Goal: Transaction & Acquisition: Book appointment/travel/reservation

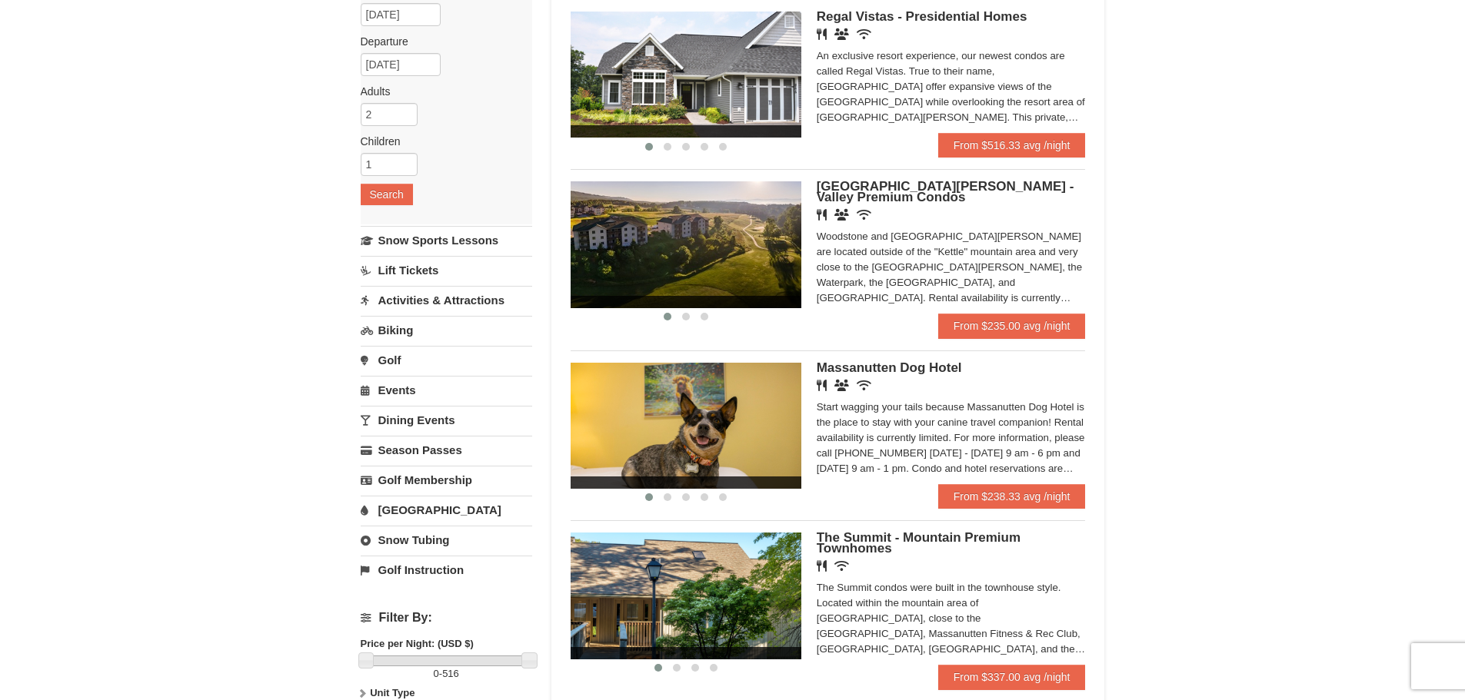
scroll to position [154, 0]
click at [436, 304] on link "Activities & Attractions" at bounding box center [446, 301] width 171 height 28
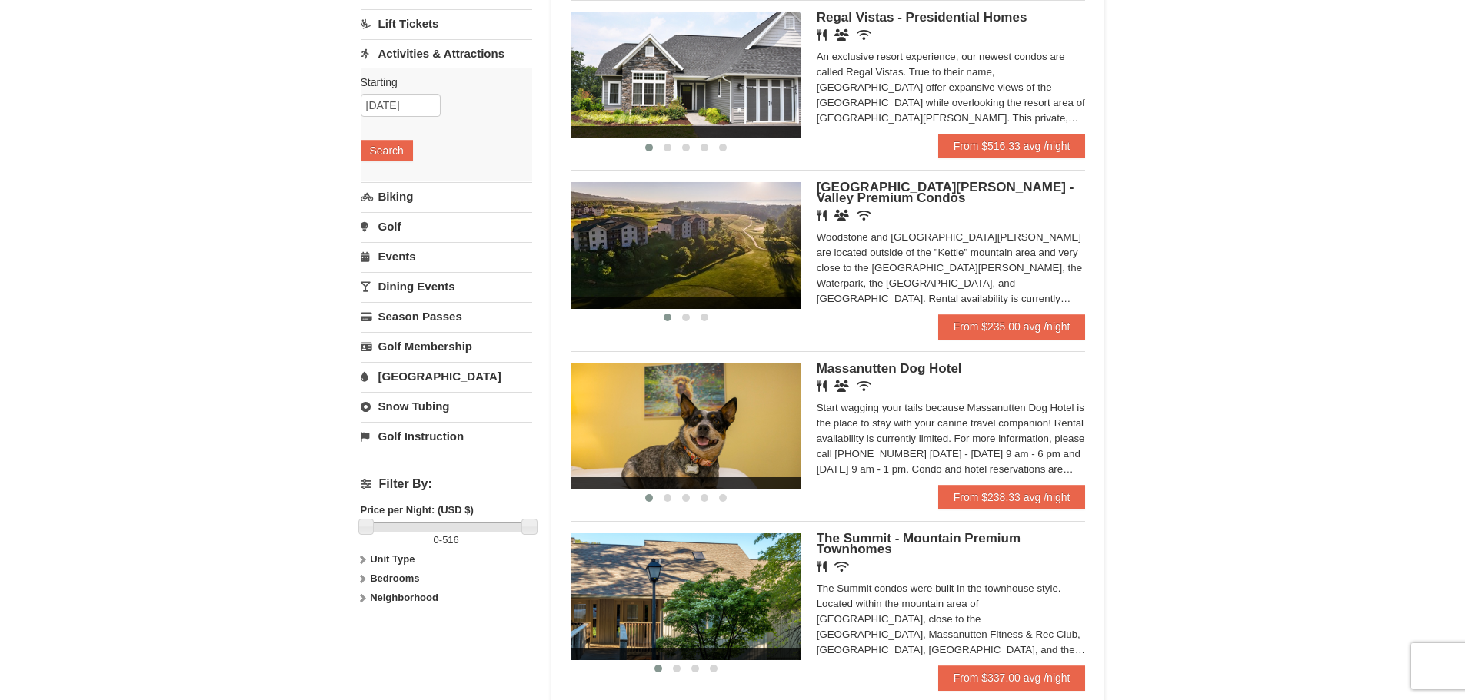
click at [397, 166] on div "Starting Please format dates MM/DD/YYYY Please format dates MM/DD/YYYY [DATE] S…" at bounding box center [446, 124] width 171 height 113
click at [398, 158] on button "Search" at bounding box center [387, 151] width 52 height 22
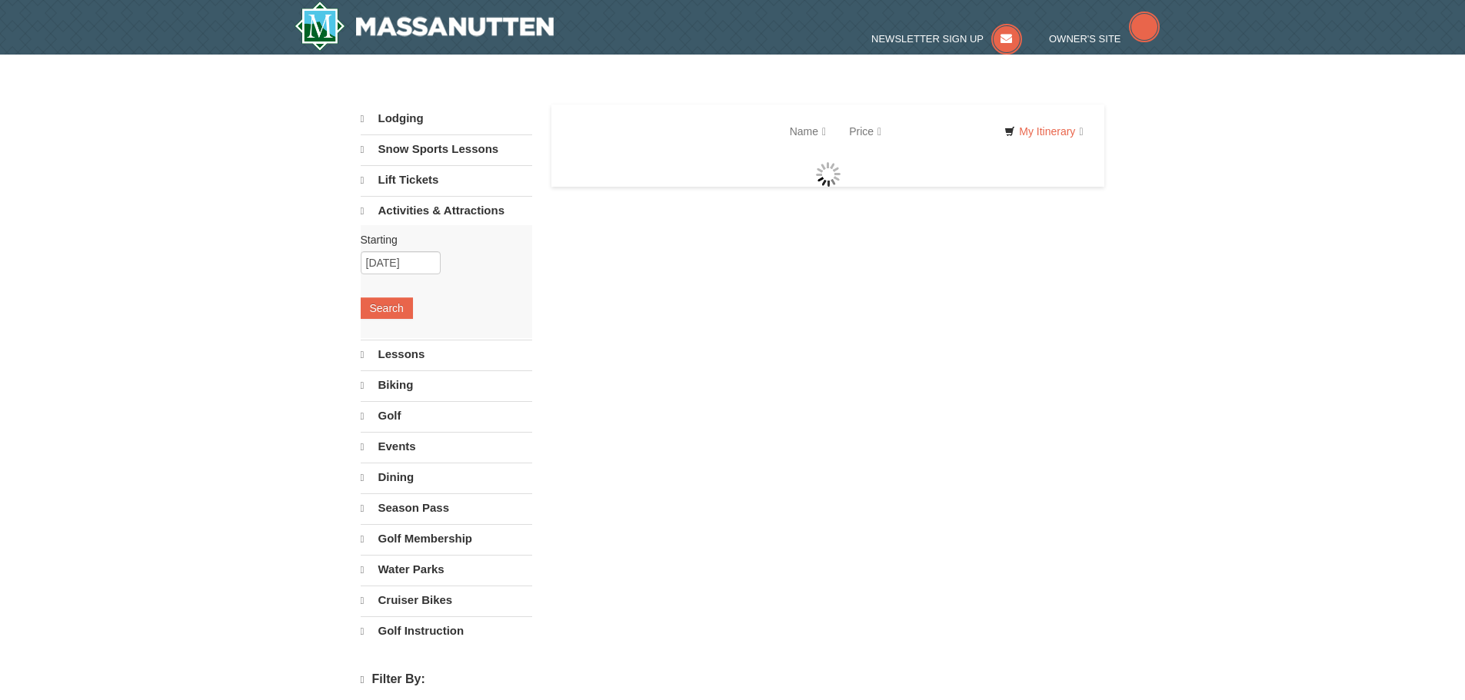
select select "10"
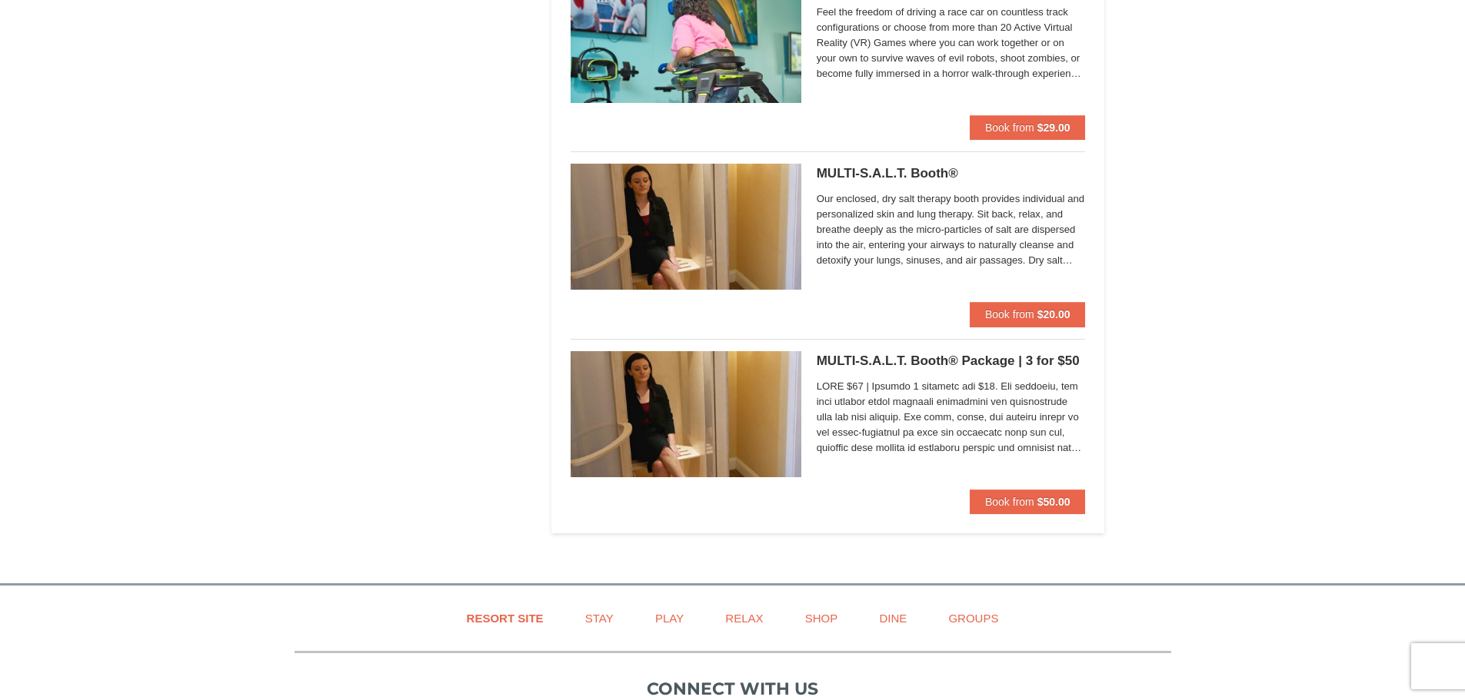
scroll to position [2845, 0]
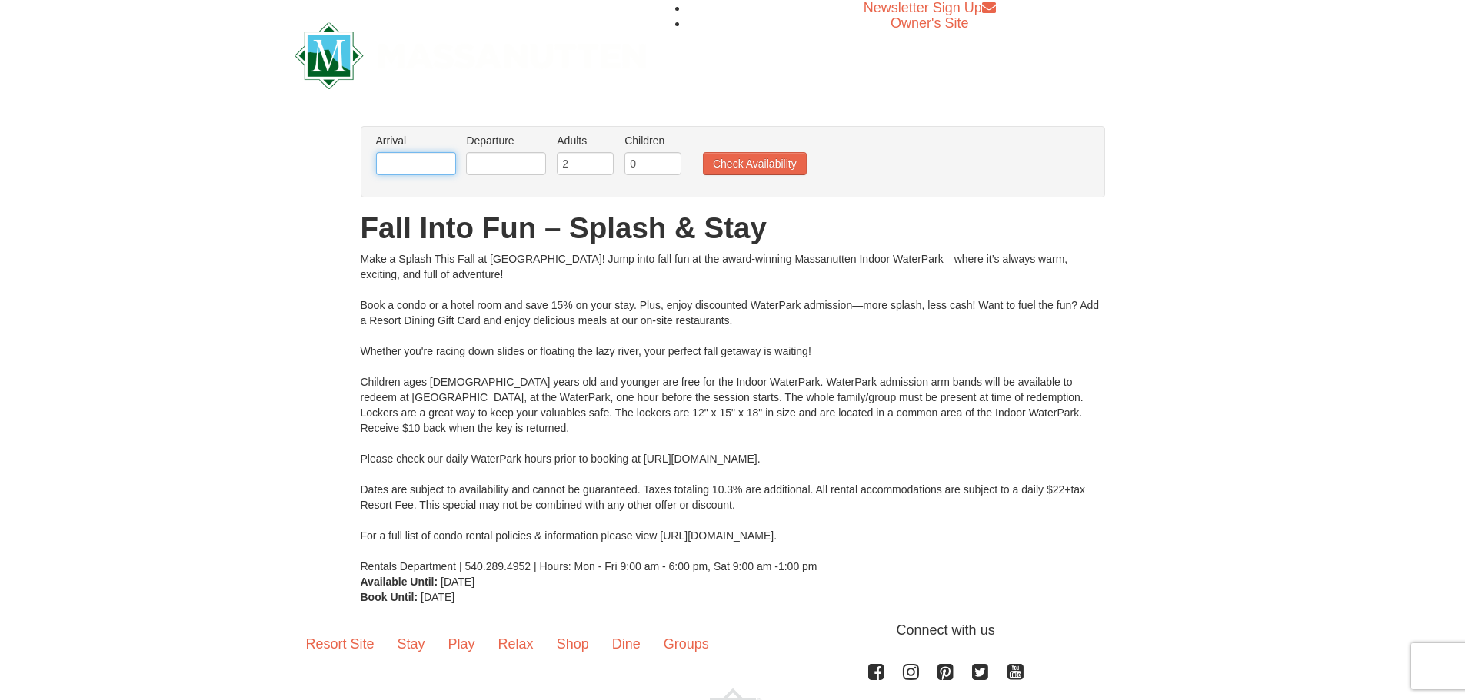
click at [379, 161] on input "text" at bounding box center [416, 163] width 80 height 23
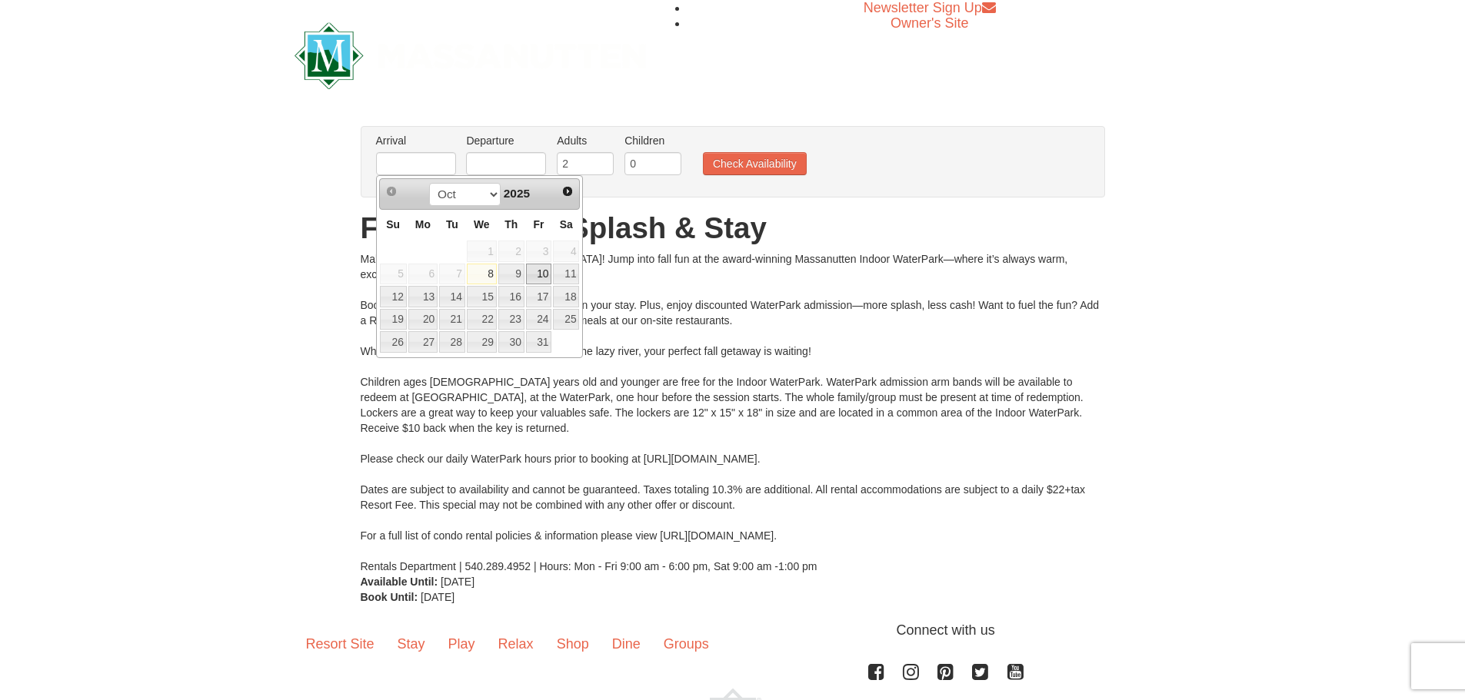
click at [547, 274] on link "10" at bounding box center [539, 275] width 26 height 22
type input "[DATE]"
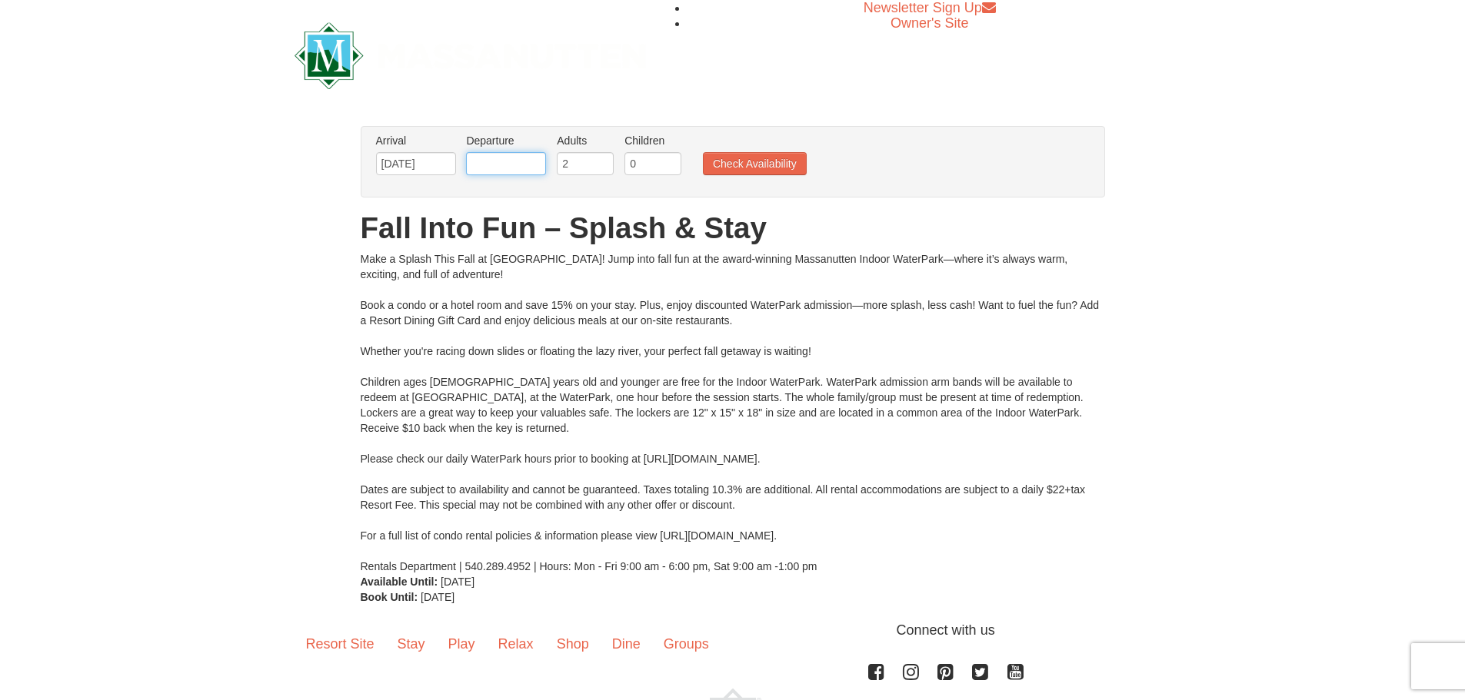
click at [516, 158] on input "text" at bounding box center [506, 163] width 80 height 23
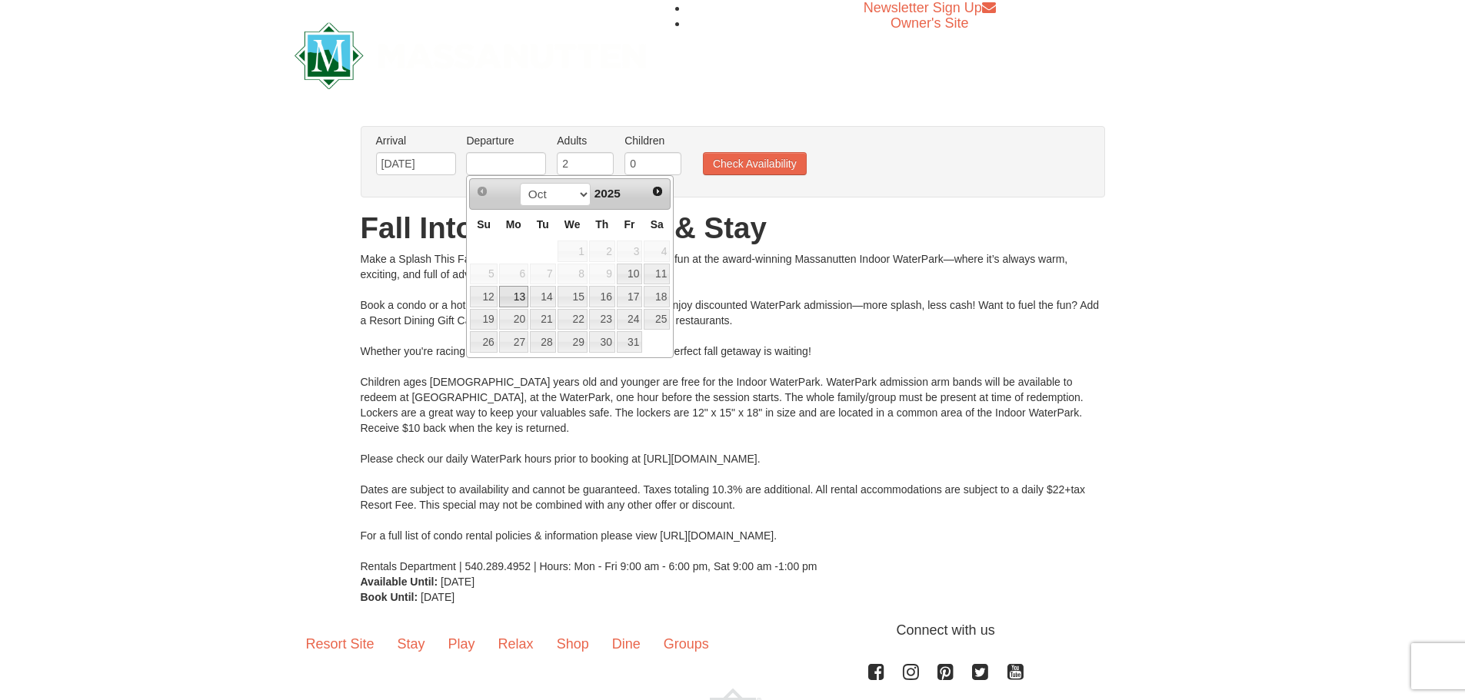
click at [507, 301] on link "13" at bounding box center [513, 297] width 29 height 22
type input "[DATE]"
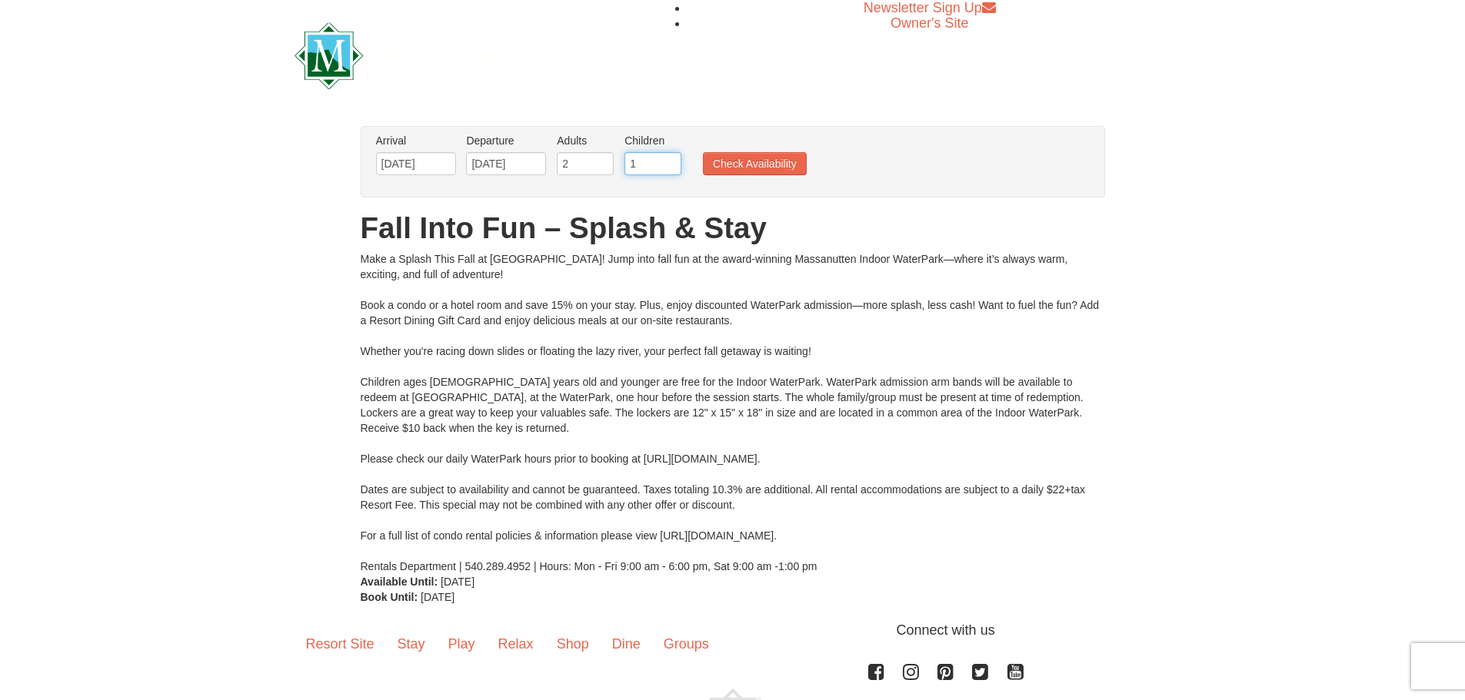
type input "1"
click at [670, 161] on input "1" at bounding box center [652, 163] width 57 height 23
click at [718, 161] on button "Check Availability" at bounding box center [755, 163] width 104 height 23
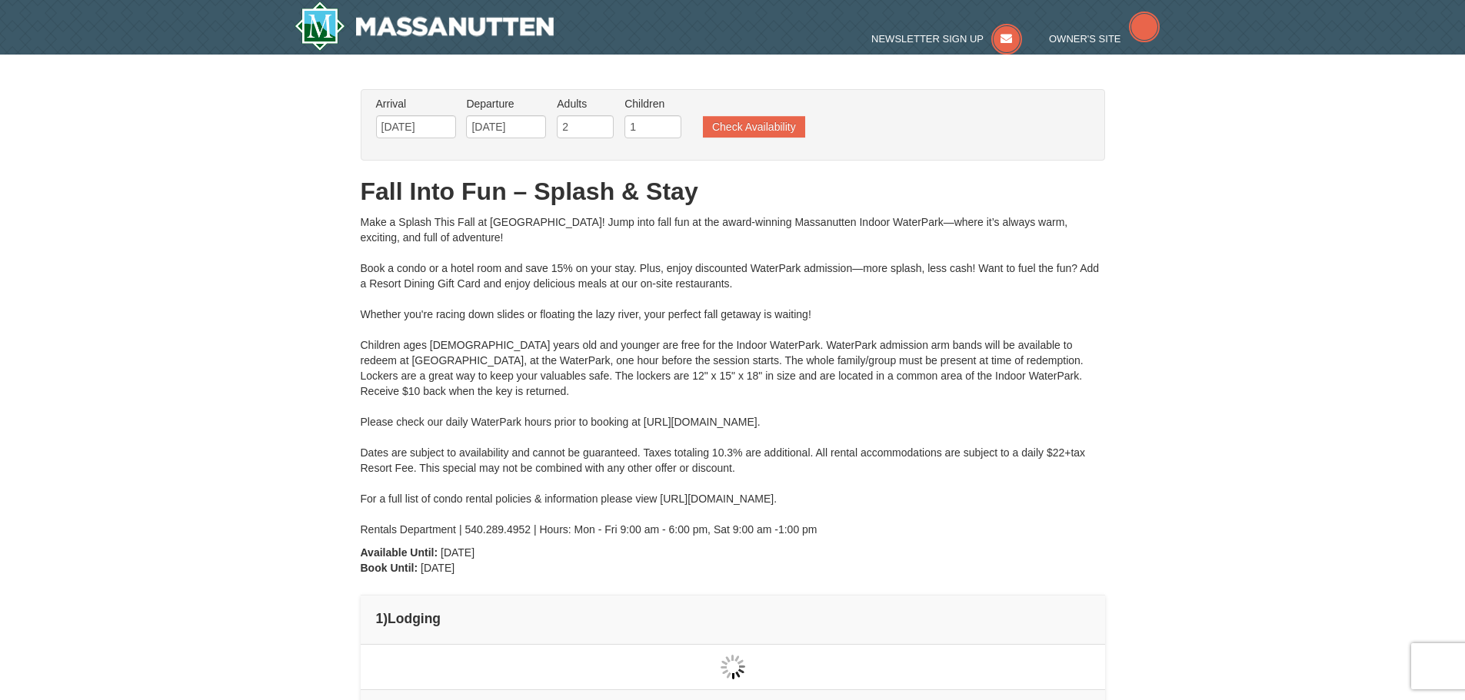
type input "10/11/2025"
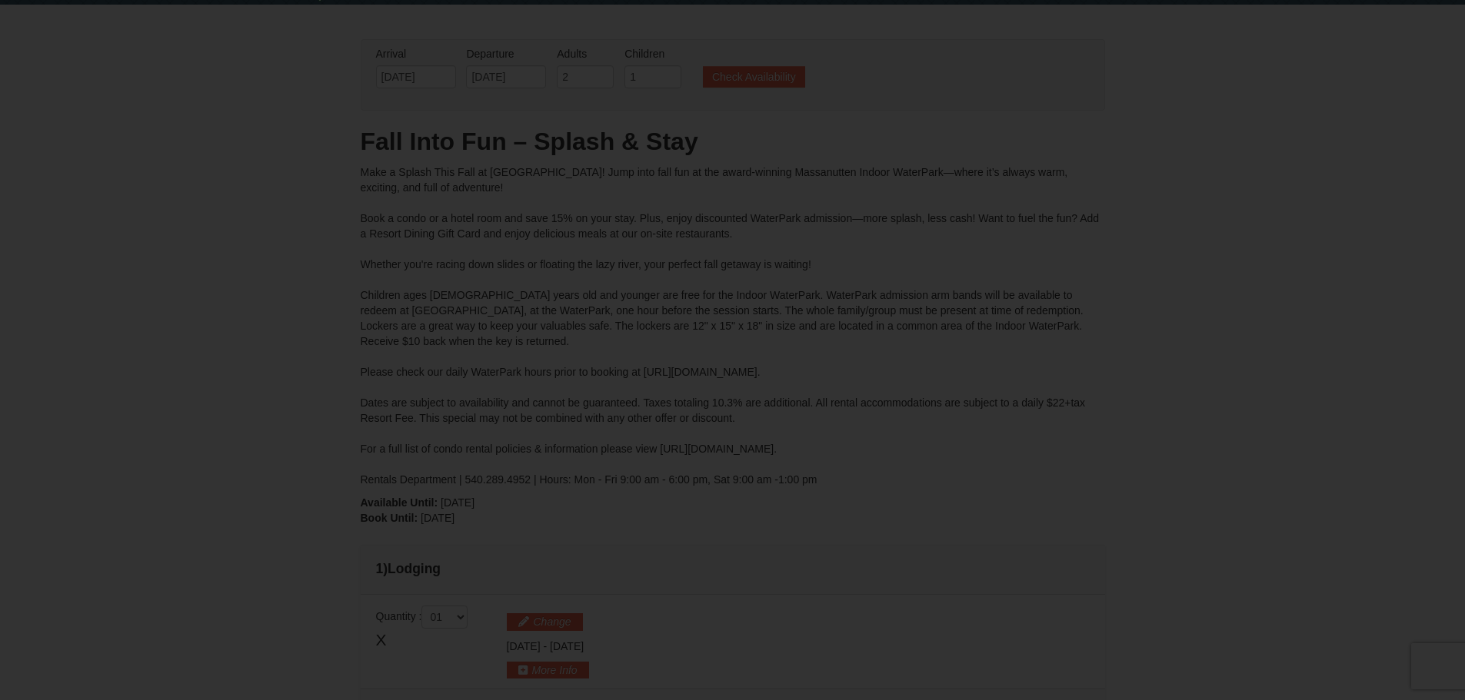
type input "[DATE]"
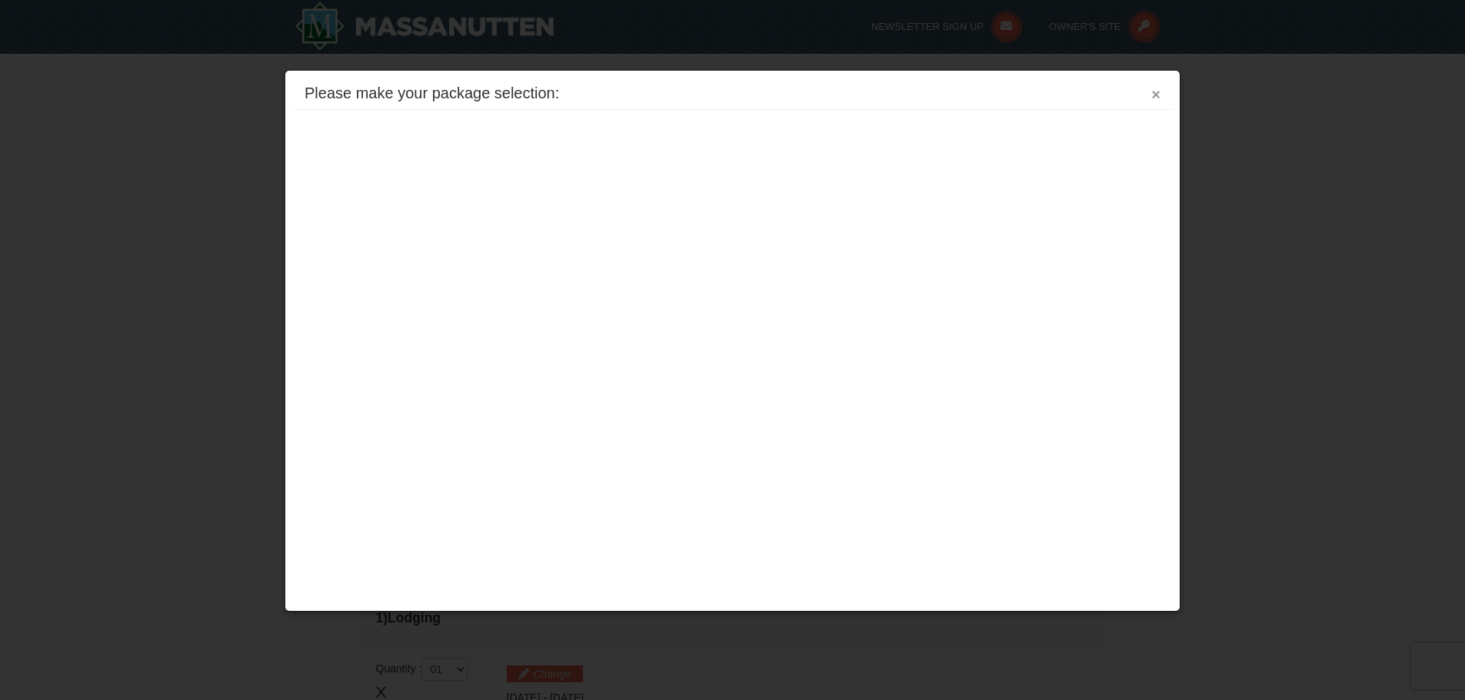
click at [1158, 97] on button "×" at bounding box center [1155, 94] width 9 height 15
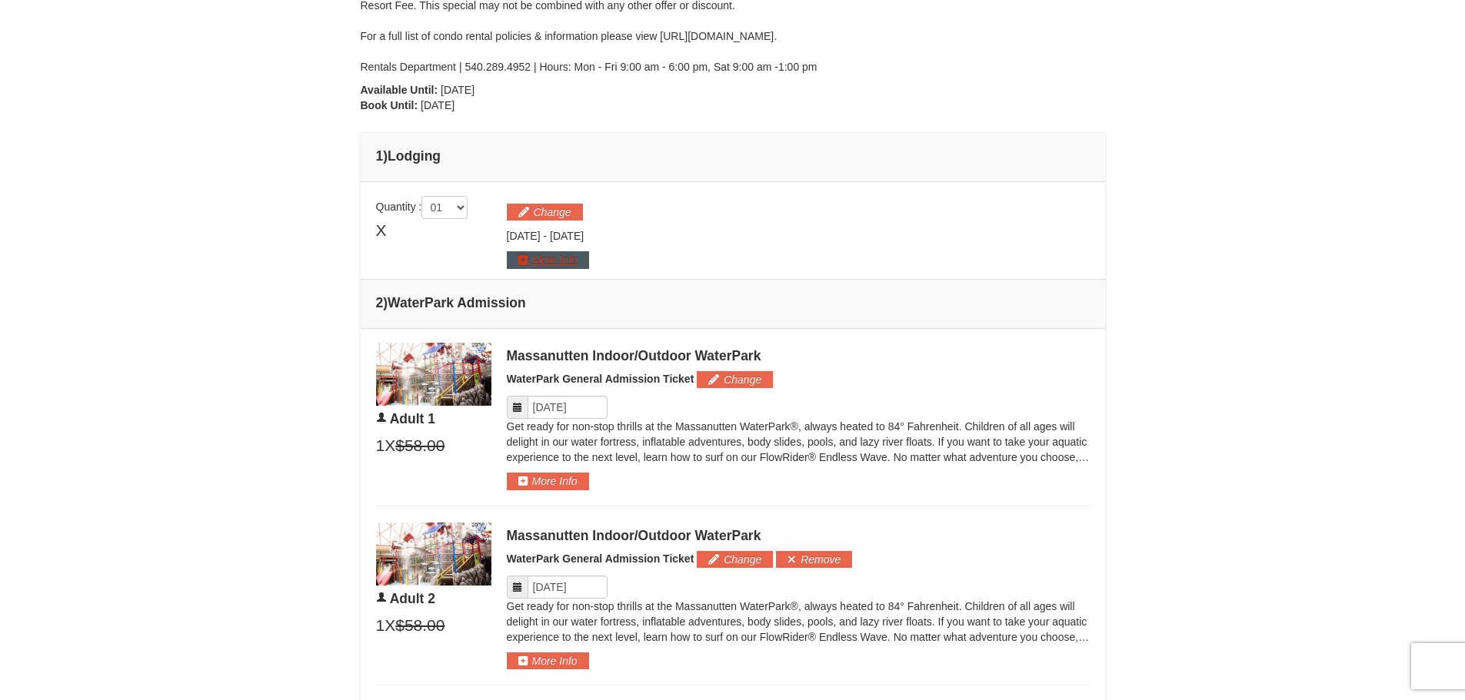
scroll to position [461, 0]
click at [464, 209] on select "01 02 03 04 05" at bounding box center [444, 208] width 46 height 23
select select "3"
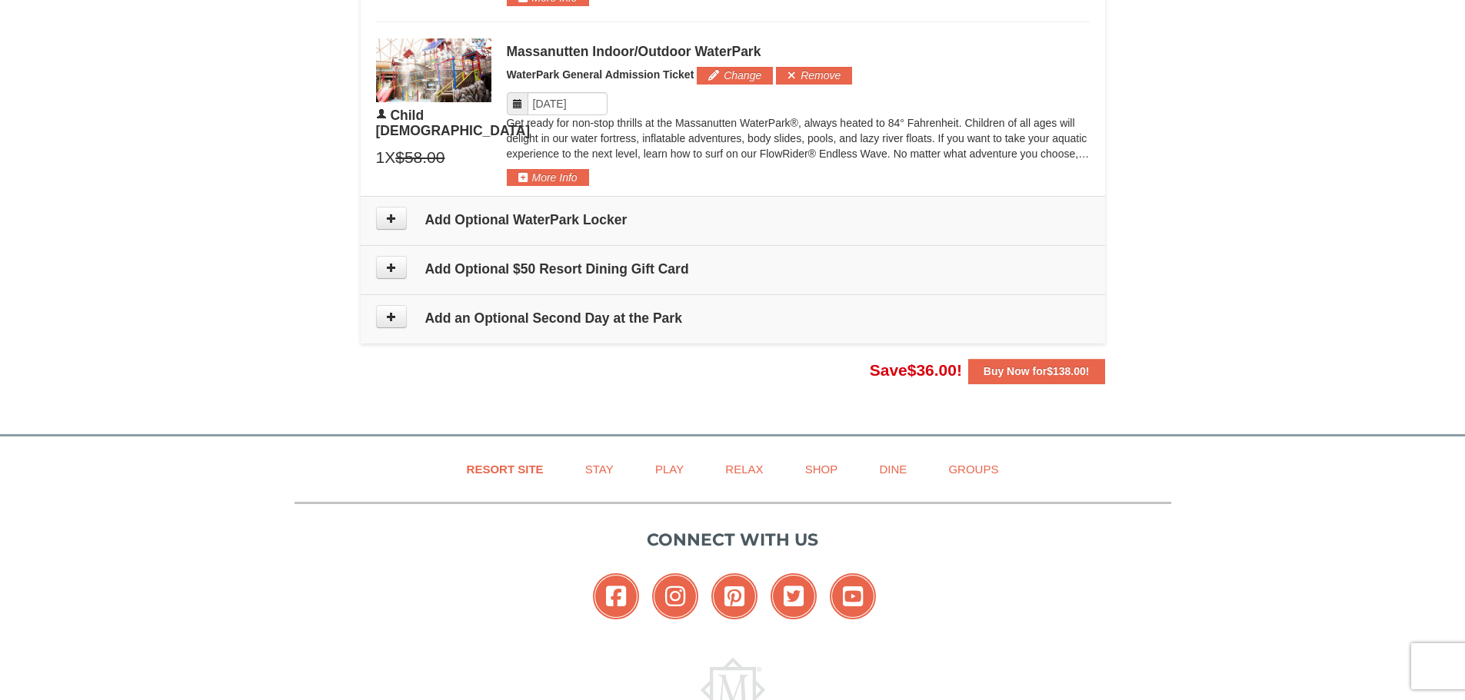
scroll to position [1153, 0]
